Goal: Task Accomplishment & Management: Use online tool/utility

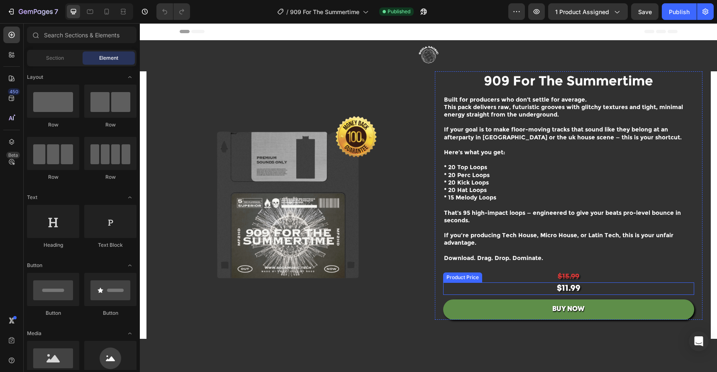
click at [578, 276] on div "$15.99" at bounding box center [568, 276] width 251 height 11
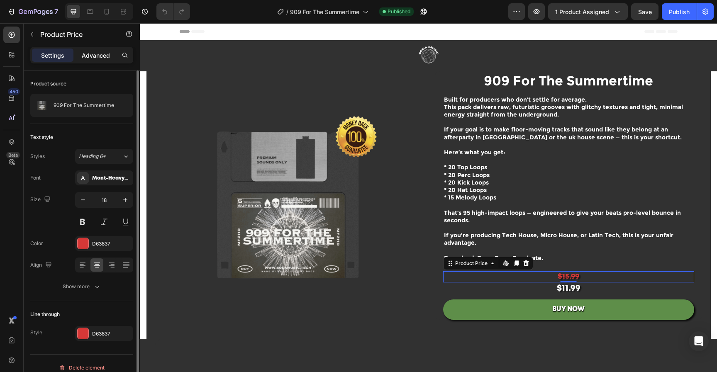
click at [107, 54] on p "Advanced" at bounding box center [96, 55] width 28 height 9
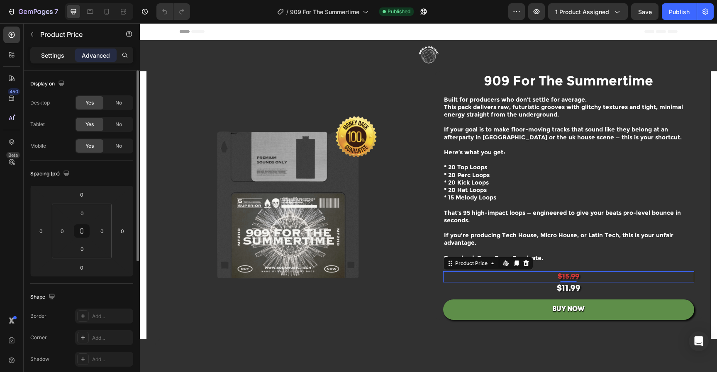
click at [53, 49] on div "Settings" at bounding box center [53, 55] width 42 height 13
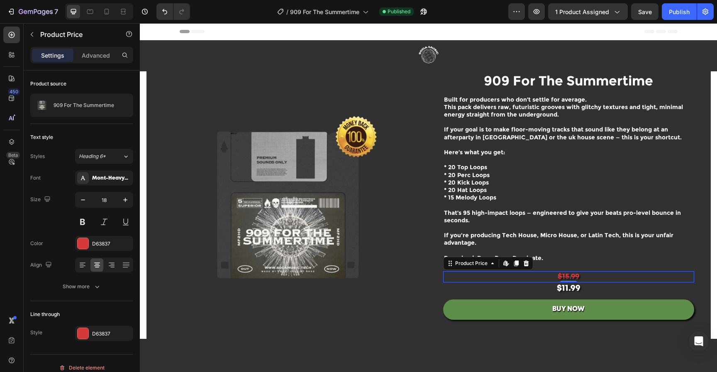
click at [645, 276] on div "$15.99" at bounding box center [568, 276] width 251 height 11
click at [467, 263] on div "Product Price" at bounding box center [472, 263] width 36 height 7
click at [474, 264] on div "Product Price" at bounding box center [472, 263] width 36 height 7
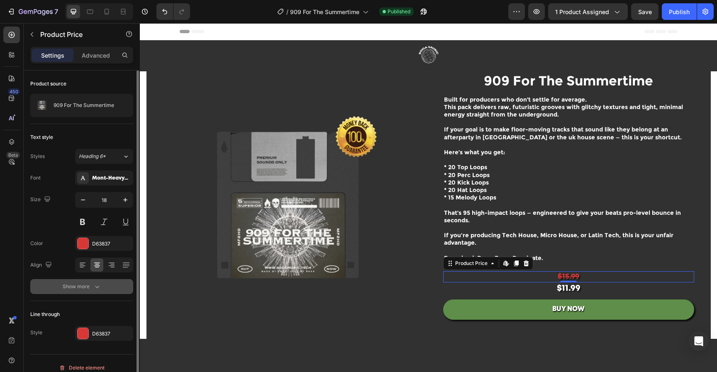
click at [108, 290] on button "Show more" at bounding box center [81, 286] width 103 height 15
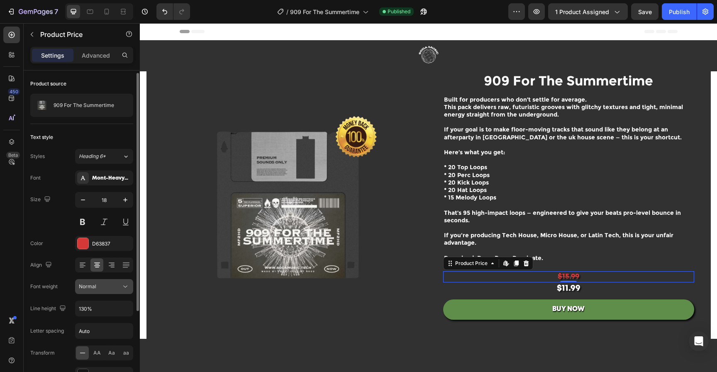
scroll to position [118, 0]
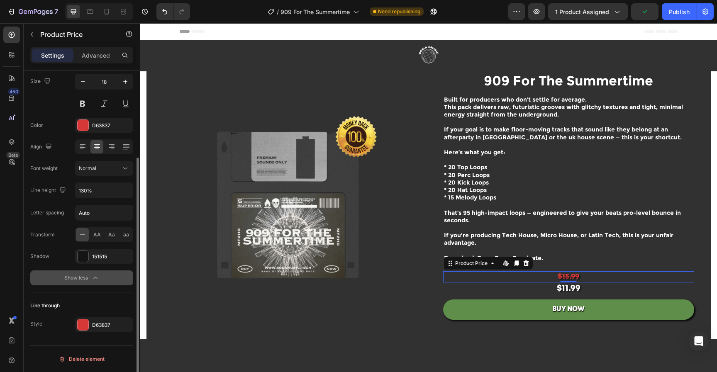
click at [99, 276] on icon "button" at bounding box center [95, 278] width 8 height 8
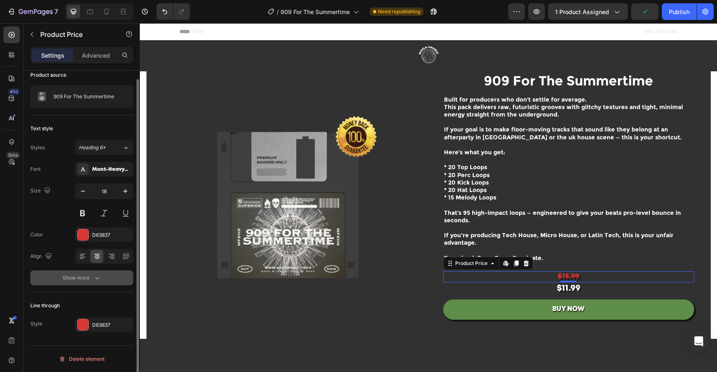
scroll to position [0, 0]
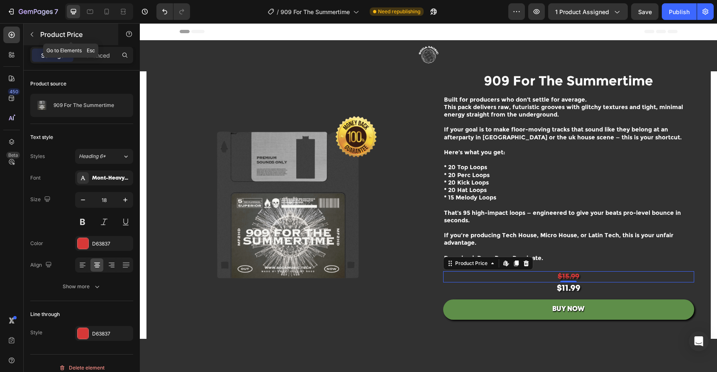
click at [32, 37] on icon "button" at bounding box center [32, 34] width 7 height 7
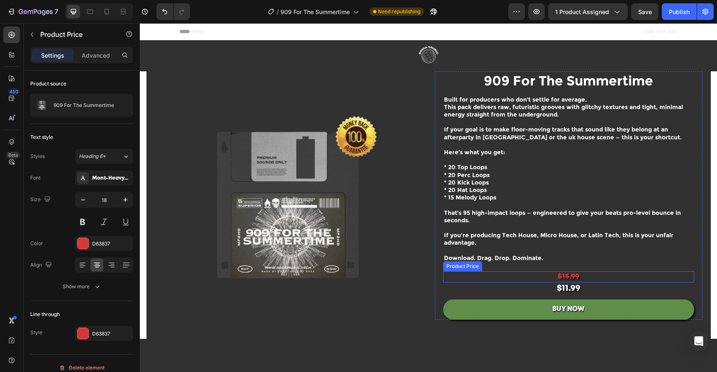
click at [530, 274] on div "$15.99" at bounding box center [568, 276] width 251 height 11
click at [503, 266] on icon at bounding box center [506, 263] width 7 height 7
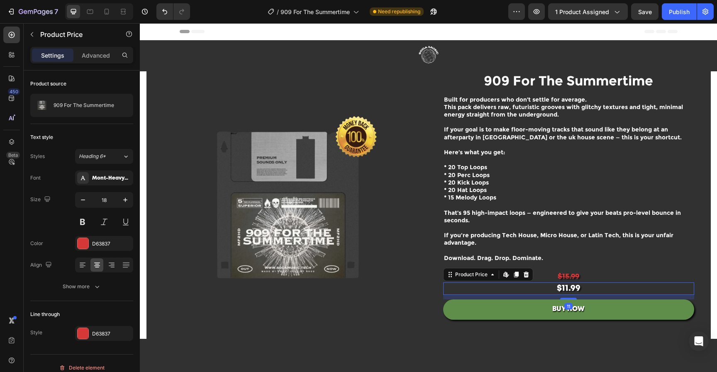
click at [603, 289] on div "$11.99" at bounding box center [568, 289] width 251 height 12
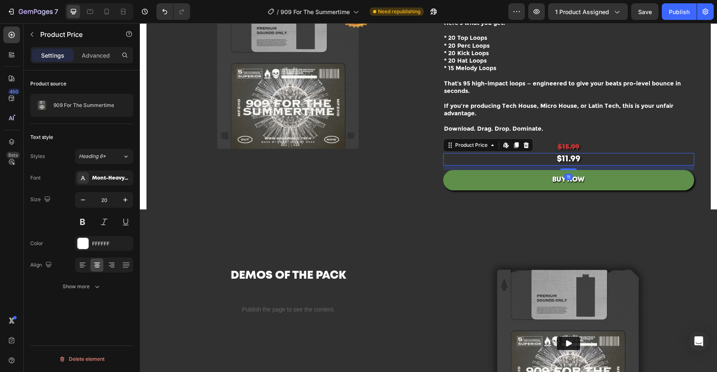
scroll to position [132, 0]
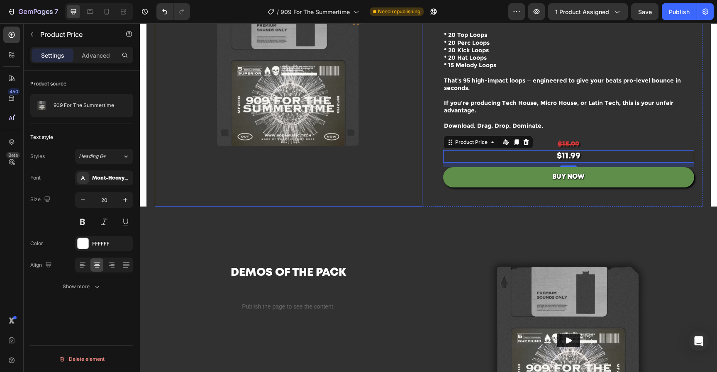
click at [310, 131] on img at bounding box center [289, 73] width 268 height 268
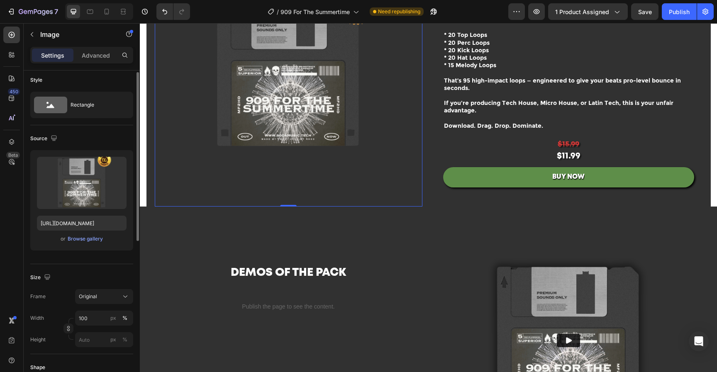
scroll to position [0, 0]
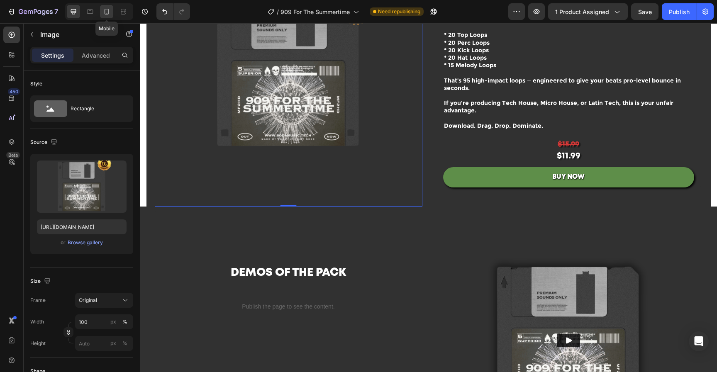
click at [110, 12] on icon at bounding box center [107, 11] width 8 height 8
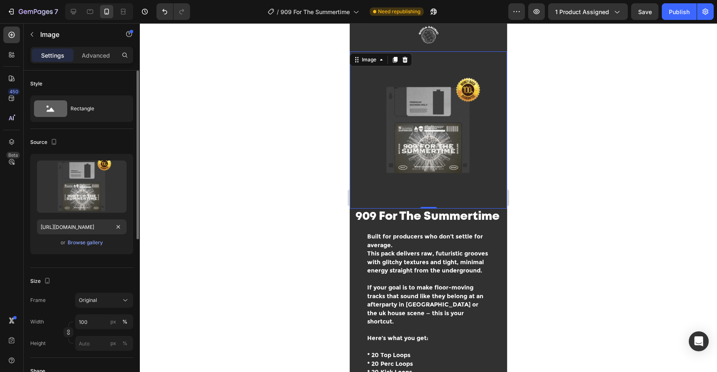
scroll to position [19, 0]
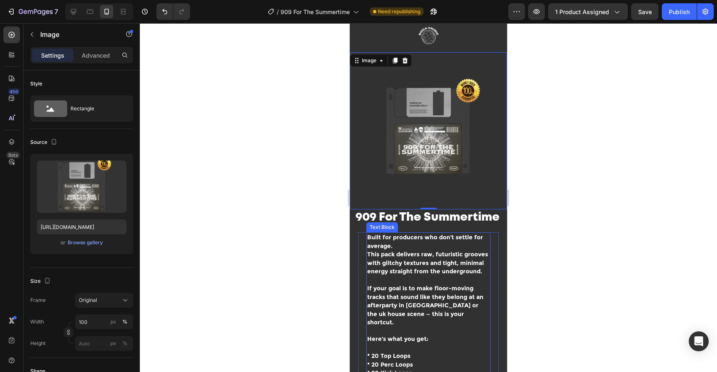
click at [416, 242] on p "Built for producers who don’t settle for average. This pack delivers raw, futur…" at bounding box center [428, 258] width 122 height 51
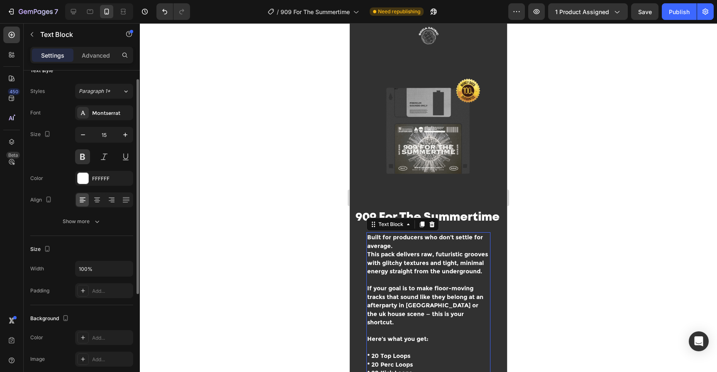
scroll to position [166, 0]
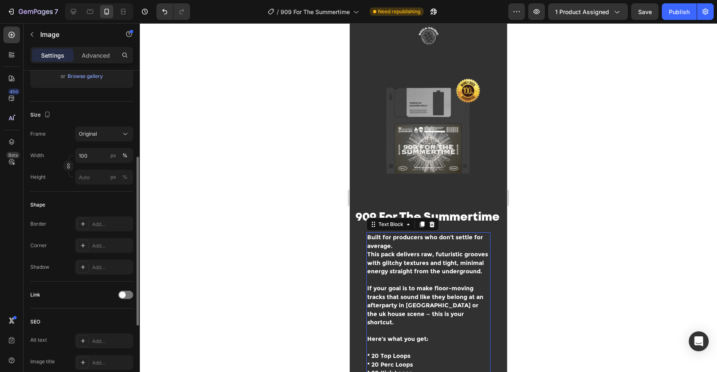
click at [411, 121] on img at bounding box center [428, 130] width 157 height 157
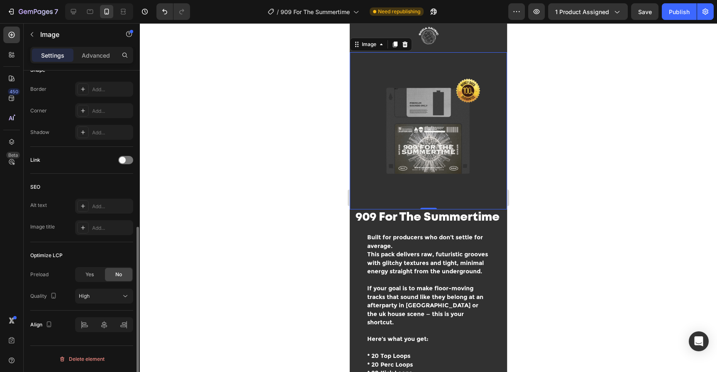
scroll to position [0, 0]
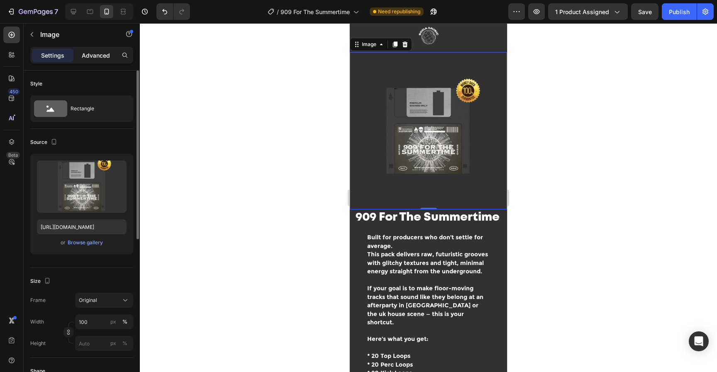
click at [108, 55] on p "Advanced" at bounding box center [96, 55] width 28 height 9
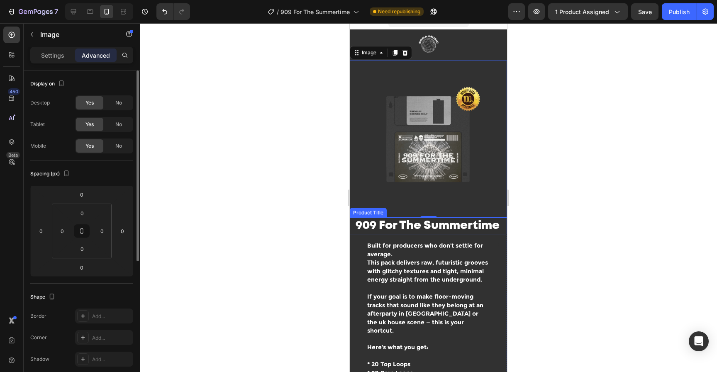
scroll to position [0, 0]
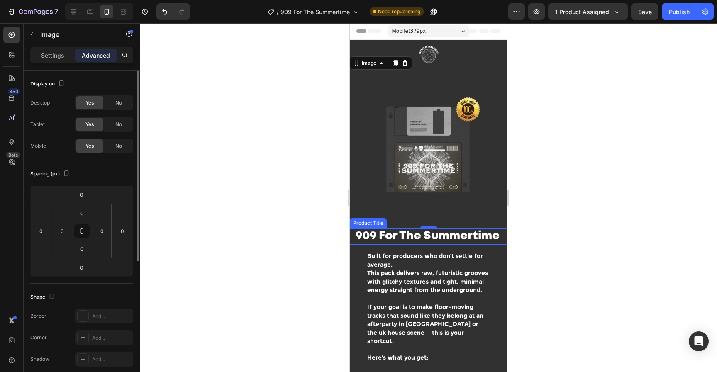
click at [432, 202] on img at bounding box center [428, 149] width 157 height 157
click at [436, 240] on h1 "909 For The Summertime" at bounding box center [428, 237] width 146 height 17
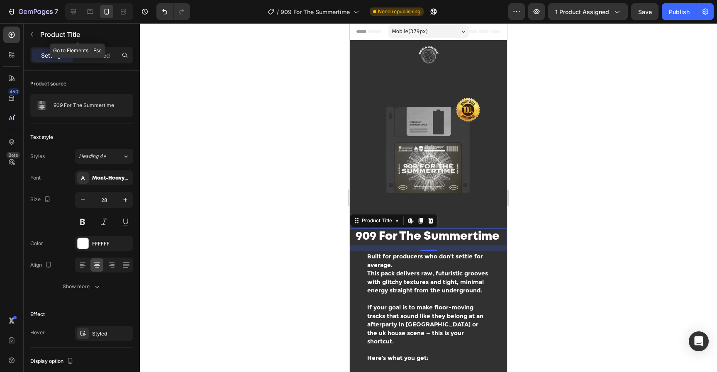
click at [32, 32] on icon "button" at bounding box center [32, 34] width 7 height 7
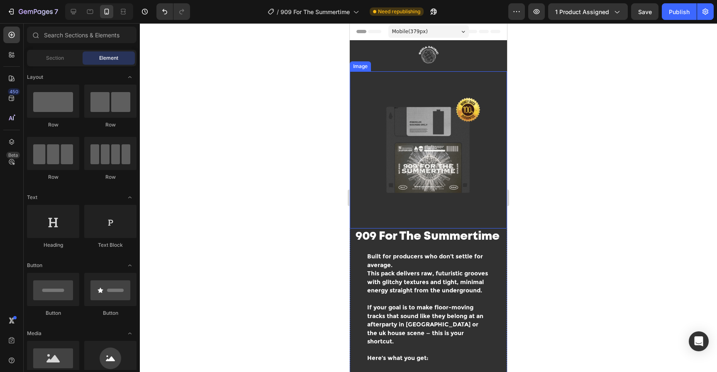
click at [418, 231] on h1 "909 For The Summertime" at bounding box center [428, 237] width 146 height 17
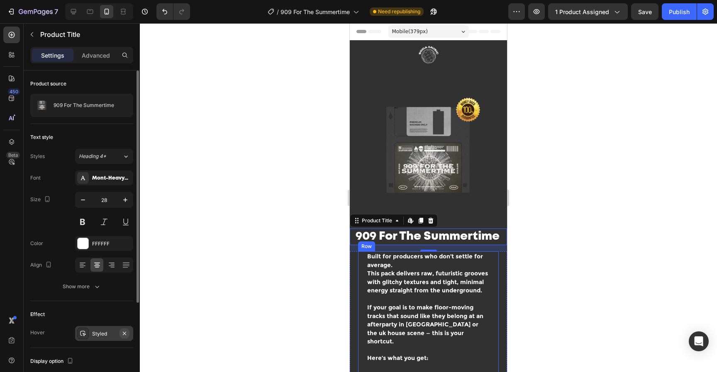
click at [125, 333] on icon "button" at bounding box center [124, 333] width 7 height 7
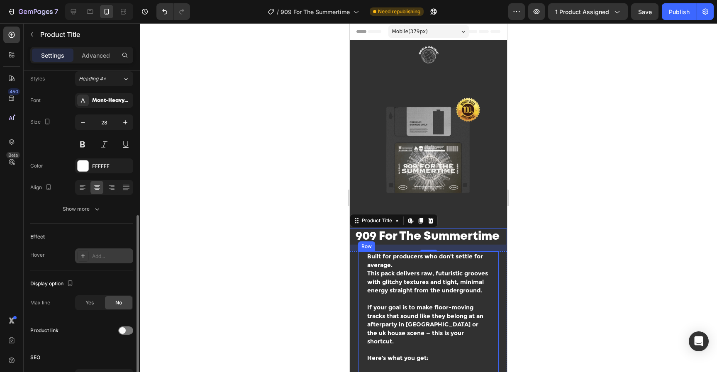
scroll to position [130, 0]
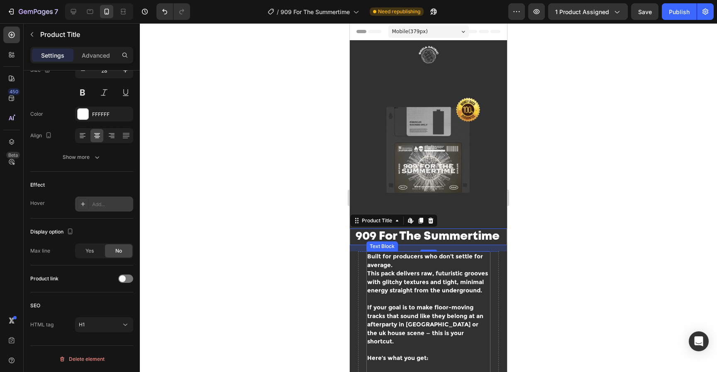
click at [423, 283] on span "This pack delivers raw, futuristic grooves with glitchy textures and tight, min…" at bounding box center [427, 282] width 121 height 24
